Goal: Information Seeking & Learning: Learn about a topic

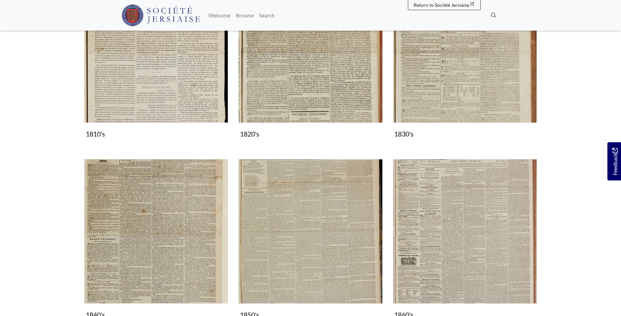
scroll to position [313, 0]
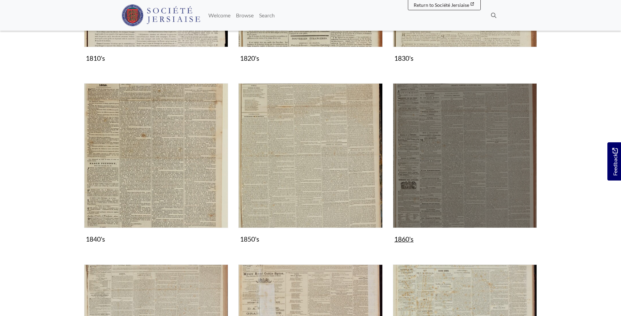
click at [471, 147] on img "Subcollection" at bounding box center [465, 155] width 144 height 144
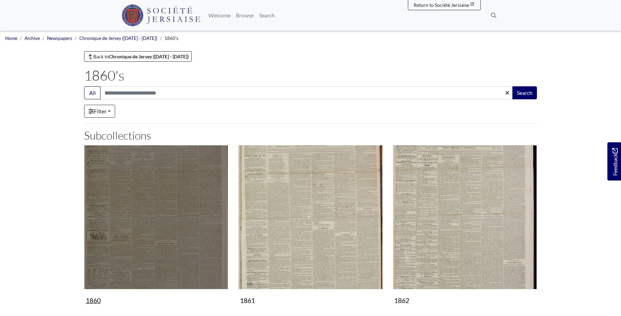
click at [166, 243] on img "Subcollection" at bounding box center [156, 217] width 144 height 144
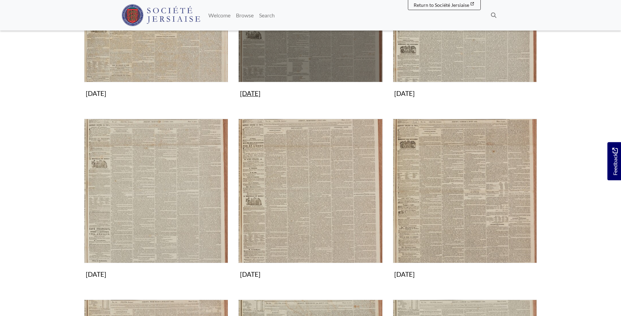
scroll to position [209, 0]
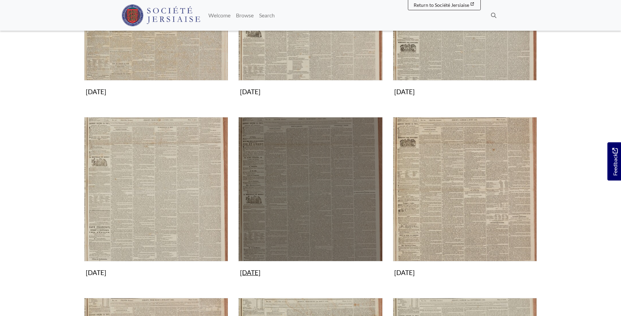
click at [301, 219] on img "Subcollection" at bounding box center [311, 189] width 144 height 144
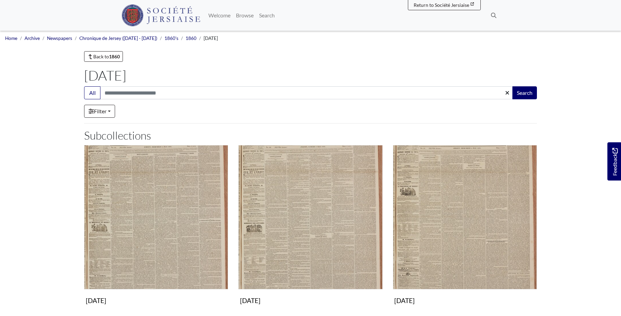
scroll to position [174, 0]
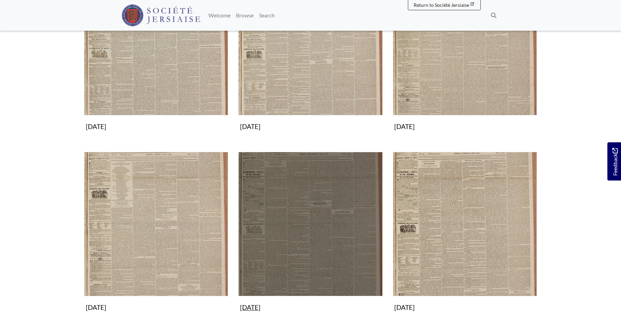
drag, startPoint x: 0, startPoint y: 0, endPoint x: 301, endPoint y: 219, distance: 372.4
click at [301, 219] on img "Subcollection" at bounding box center [311, 224] width 144 height 144
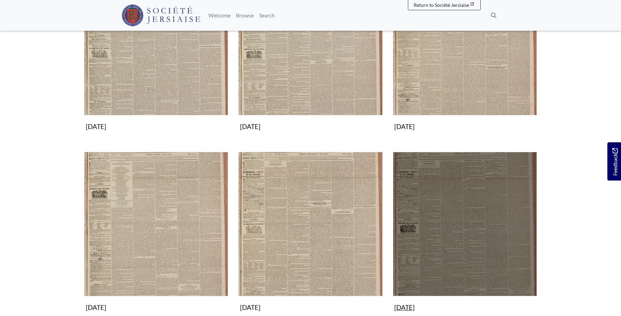
click at [485, 218] on img "Subcollection" at bounding box center [465, 224] width 144 height 144
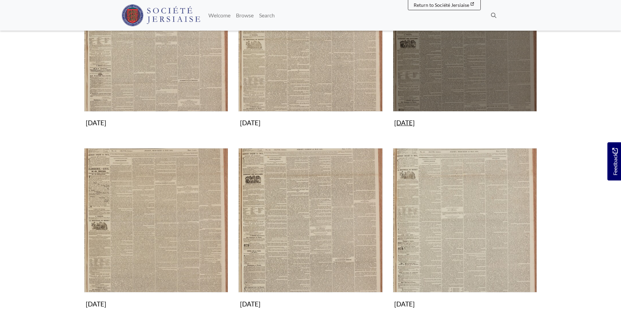
scroll to position [417, 0]
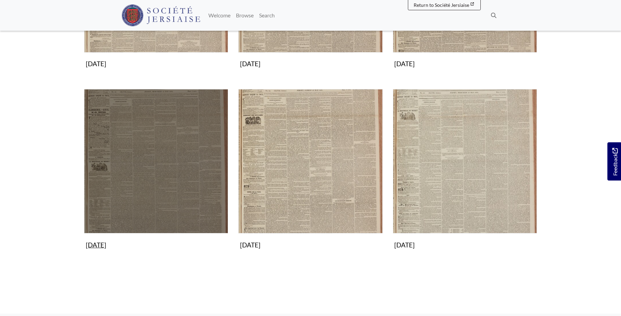
click at [150, 133] on img "Subcollection" at bounding box center [156, 161] width 144 height 144
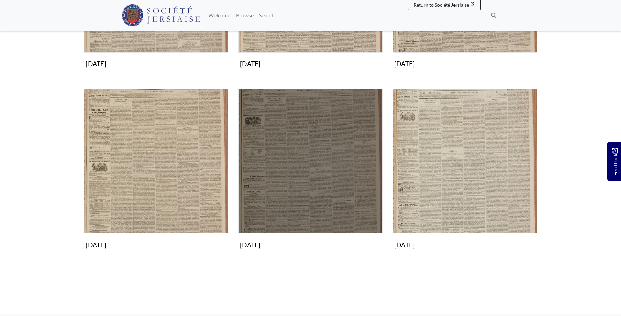
click at [305, 142] on img "Subcollection" at bounding box center [311, 161] width 144 height 144
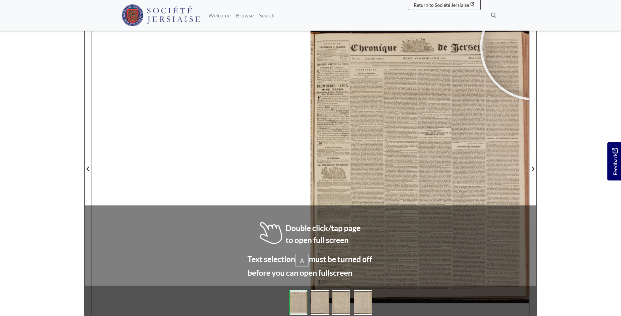
scroll to position [97, 0]
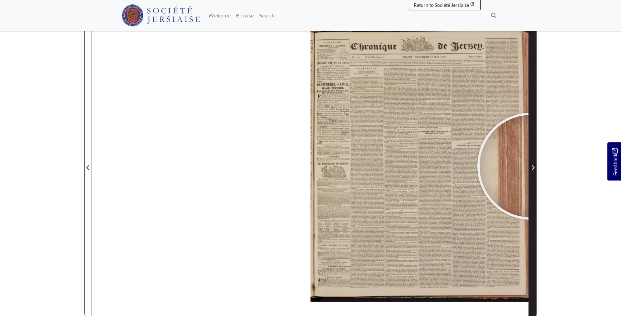
click at [531, 166] on span "Next Page" at bounding box center [533, 167] width 7 height 8
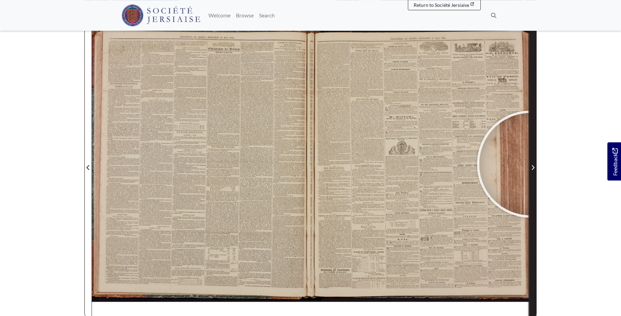
click at [531, 164] on span "Next Page" at bounding box center [533, 167] width 7 height 8
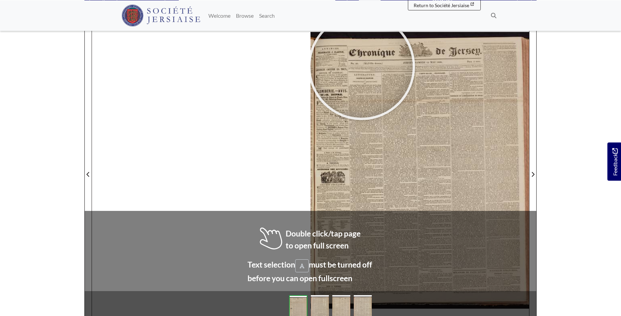
scroll to position [97, 0]
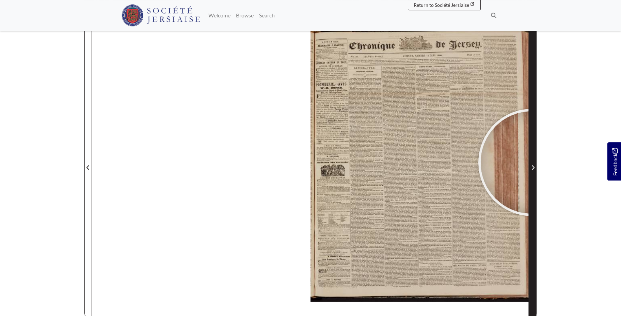
click at [532, 162] on span "Next Page" at bounding box center [533, 163] width 7 height 309
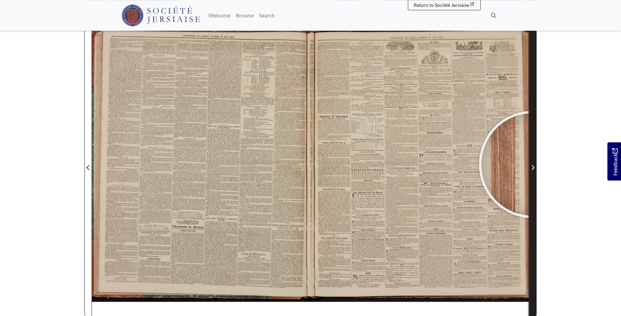
click at [533, 164] on span "Next Page" at bounding box center [533, 167] width 7 height 8
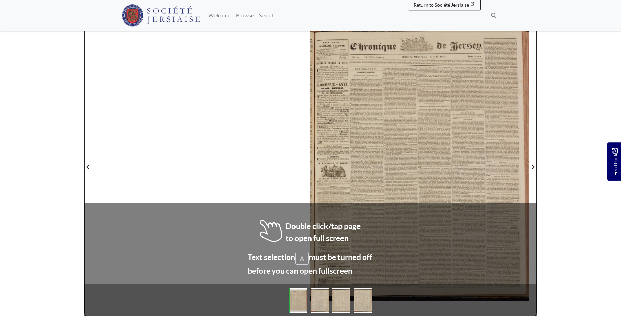
scroll to position [102, 0]
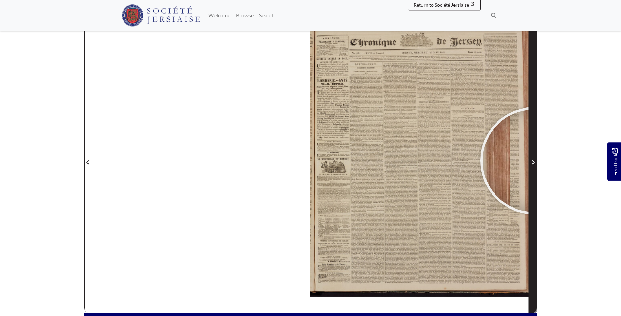
click at [534, 160] on icon "Next Page" at bounding box center [533, 161] width 3 height 5
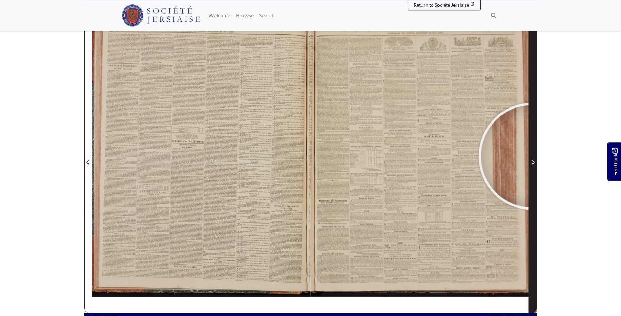
click at [533, 156] on span "Next Page" at bounding box center [533, 158] width 7 height 309
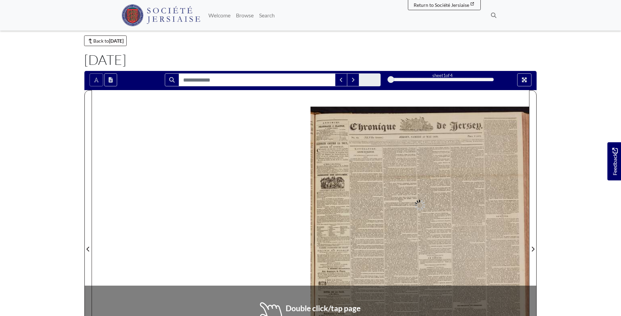
scroll to position [95, 0]
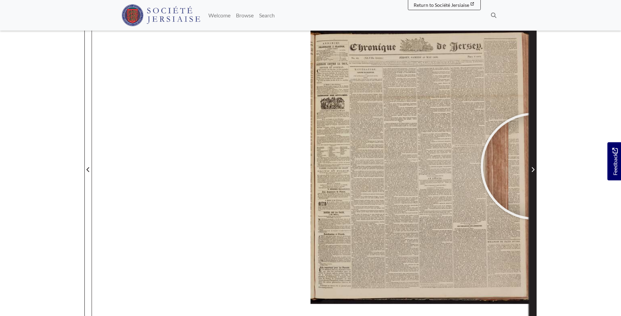
click at [535, 166] on span "Next Page" at bounding box center [533, 169] width 7 height 8
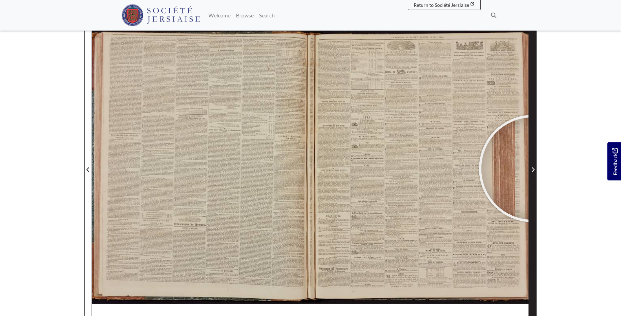
click at [533, 168] on icon "Next Page" at bounding box center [533, 169] width 3 height 5
